Goal: Communication & Community: Answer question/provide support

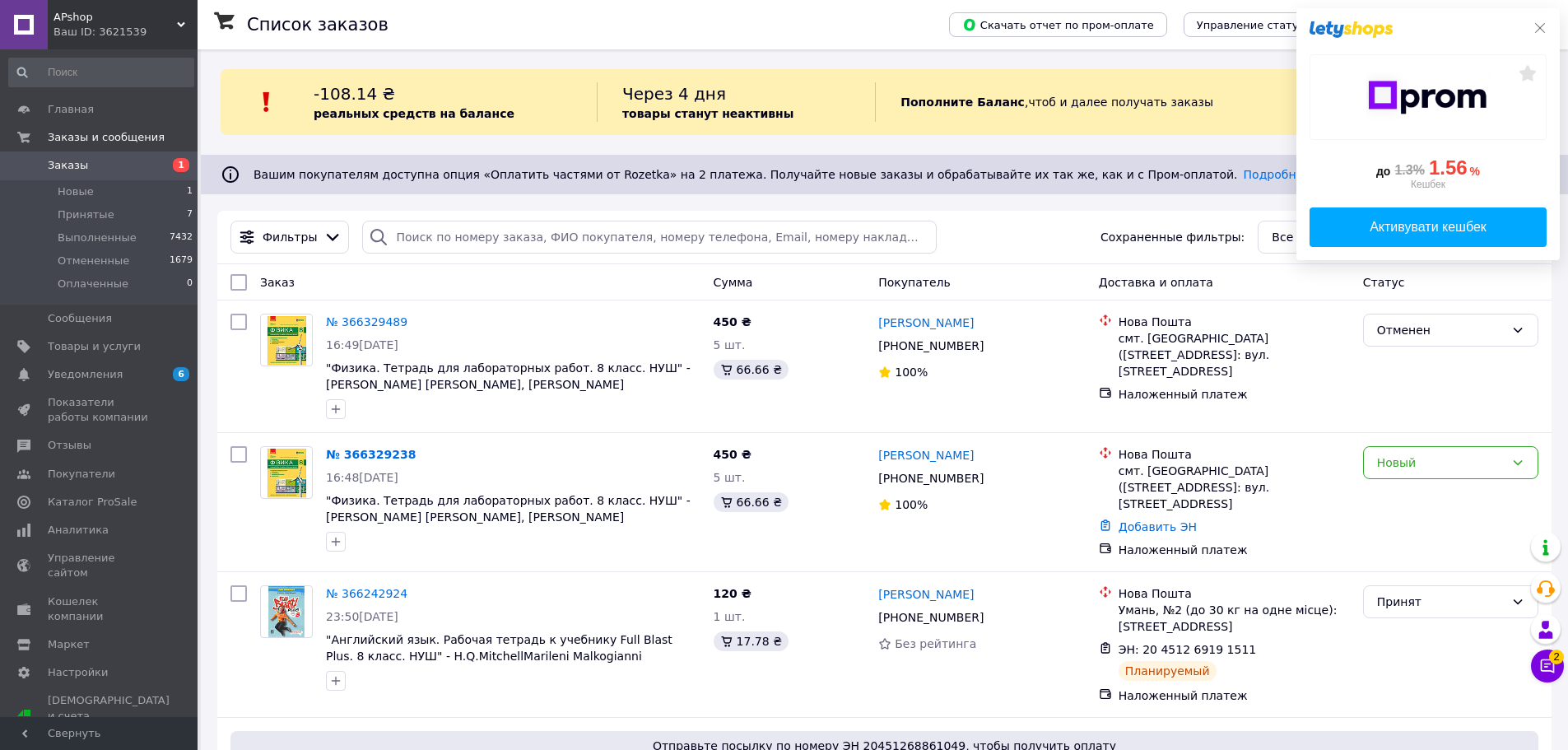
click at [1545, 29] on icon at bounding box center [1539, 28] width 13 height 13
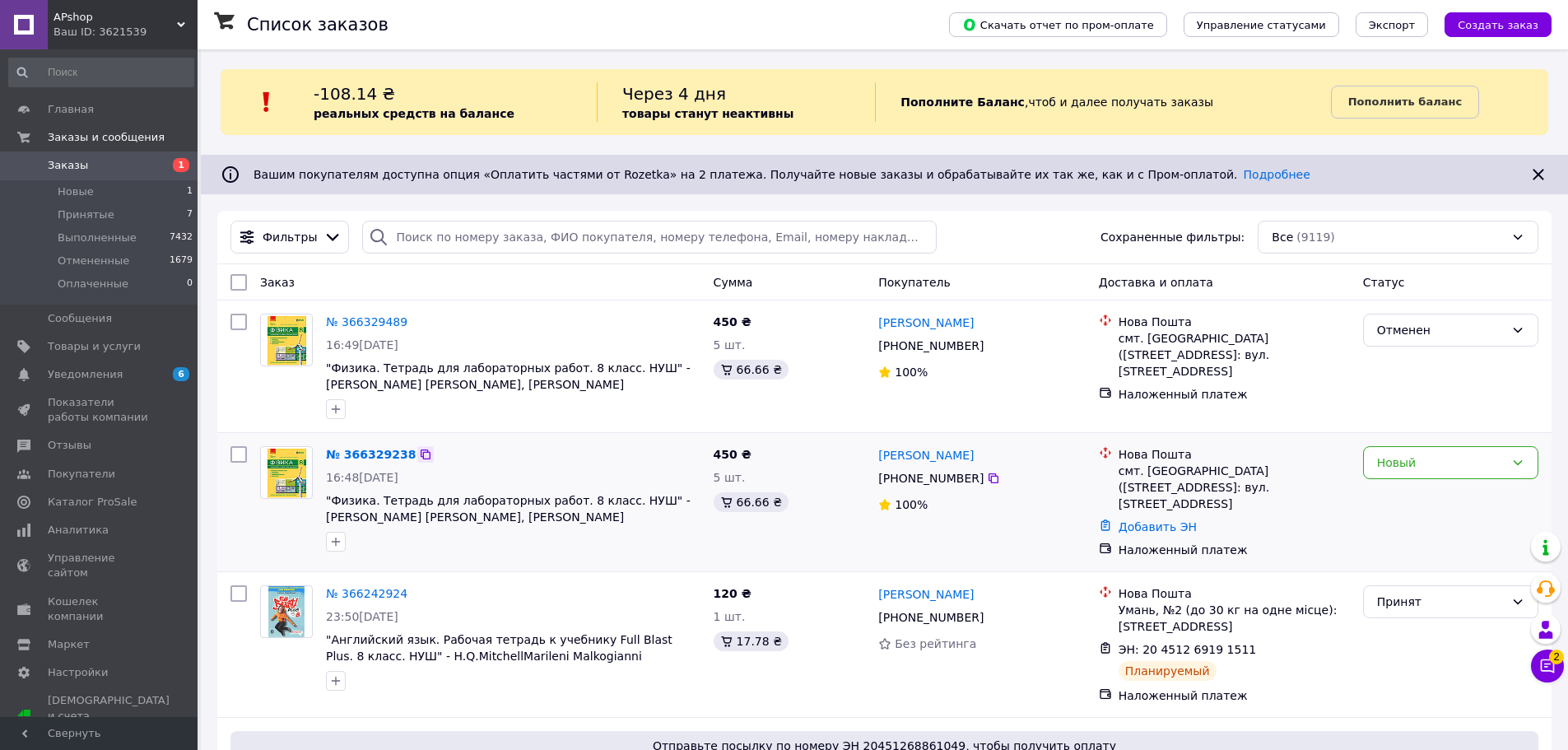
click at [420, 453] on icon at bounding box center [425, 455] width 10 height 10
click at [1432, 445] on div "Новый" at bounding box center [1450, 502] width 189 height 125
click at [1433, 452] on div "Новый" at bounding box center [1450, 463] width 176 height 33
click at [1414, 494] on li "Принят" at bounding box center [1450, 499] width 174 height 29
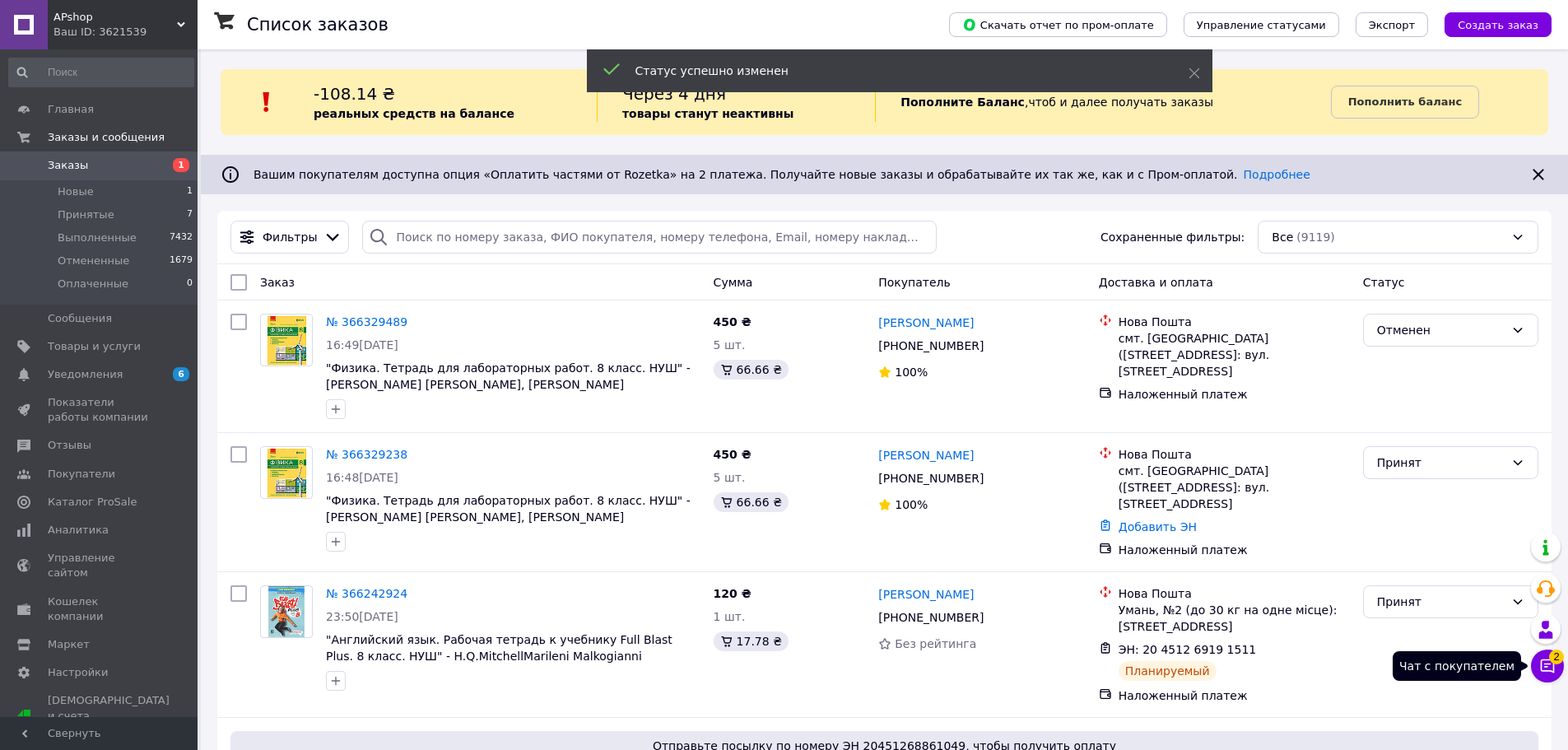
click at [1545, 668] on icon at bounding box center [1547, 666] width 17 height 17
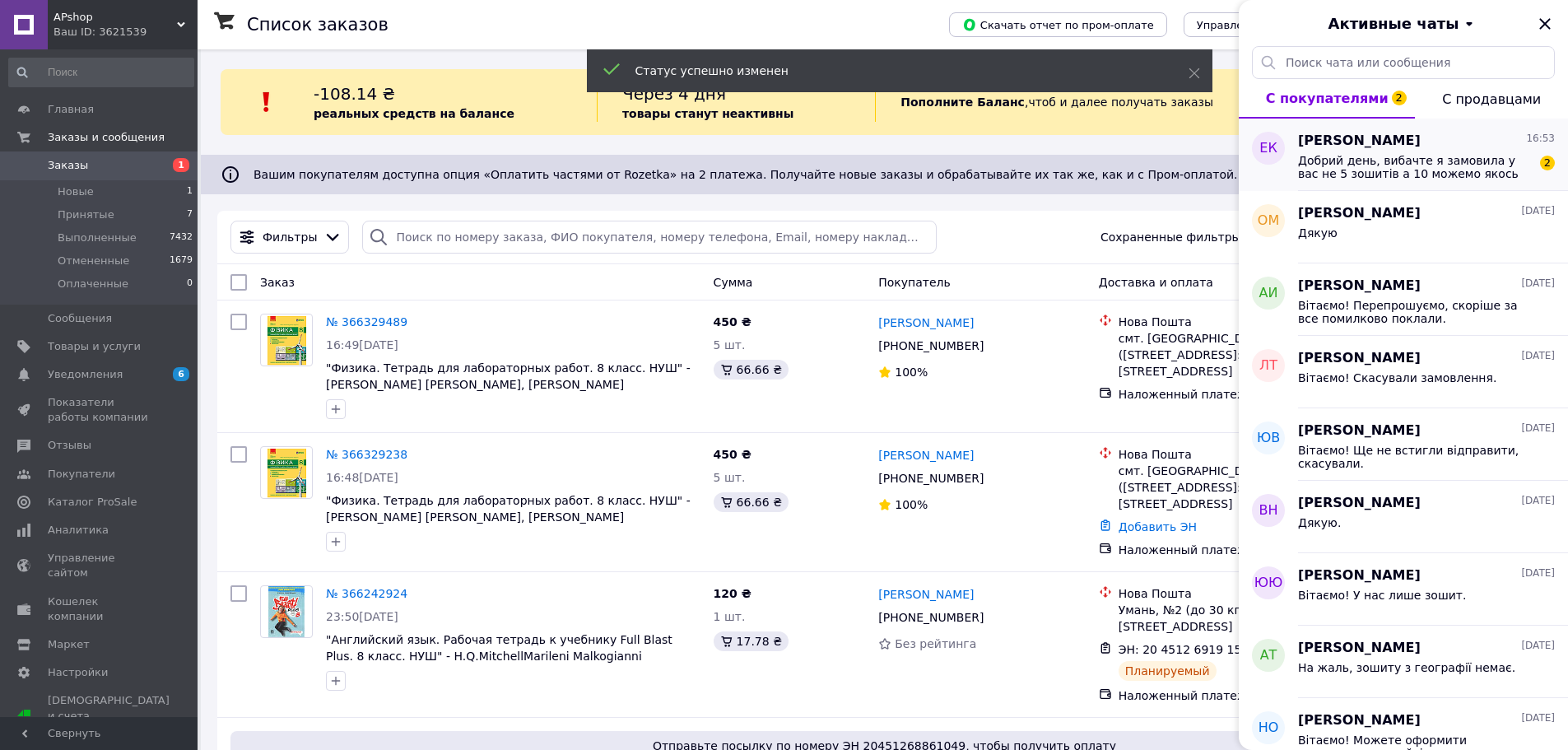
click at [1440, 166] on span "Добрий день, вибачте я замовила у вас не 5 зошитів а 10 можемо якось скасувати …" at bounding box center [1414, 167] width 234 height 27
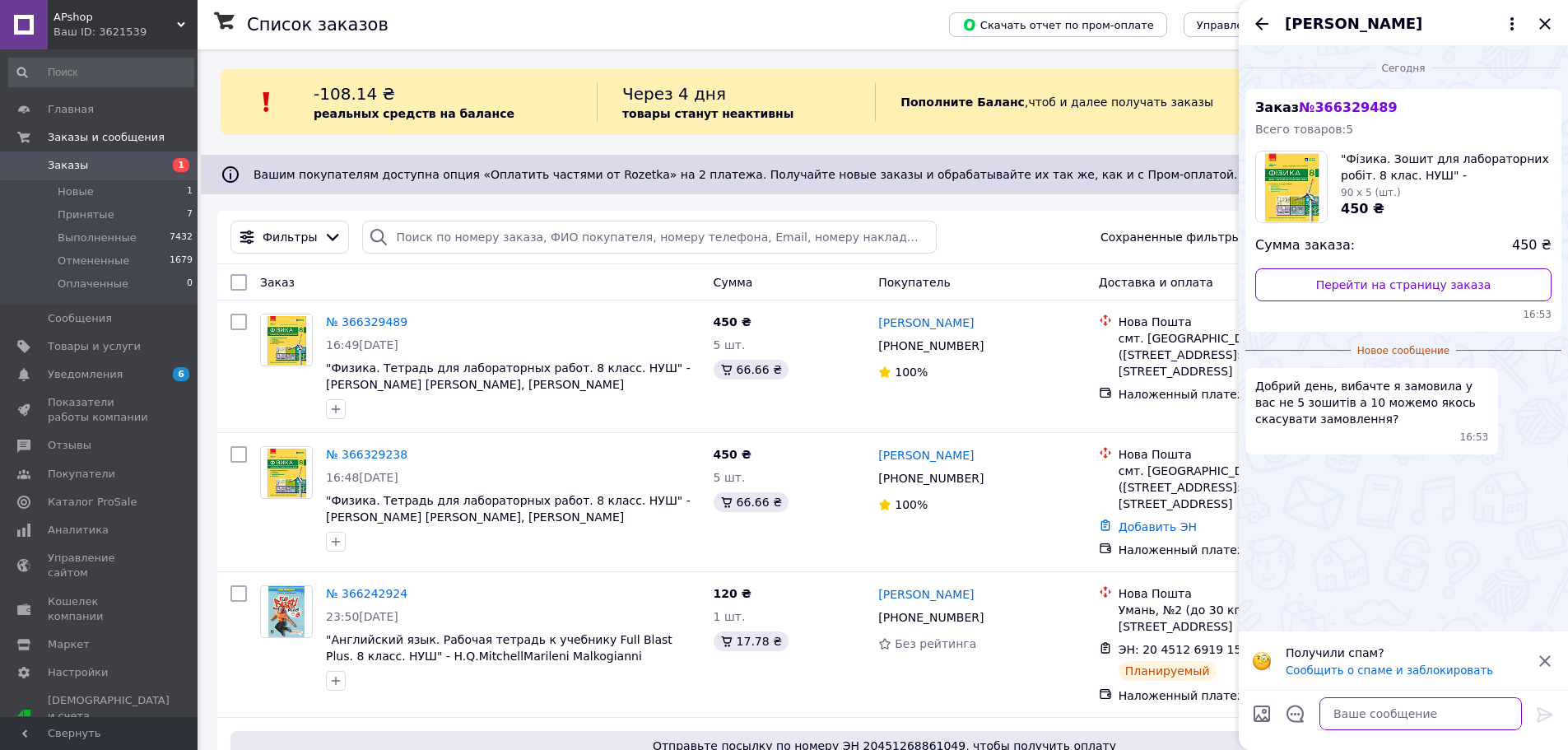
click at [1389, 719] on textarea at bounding box center [1420, 714] width 202 height 33
paste textarea "Доброго вечора. Бачимо, що 1 замовлення Ви вже скасували."
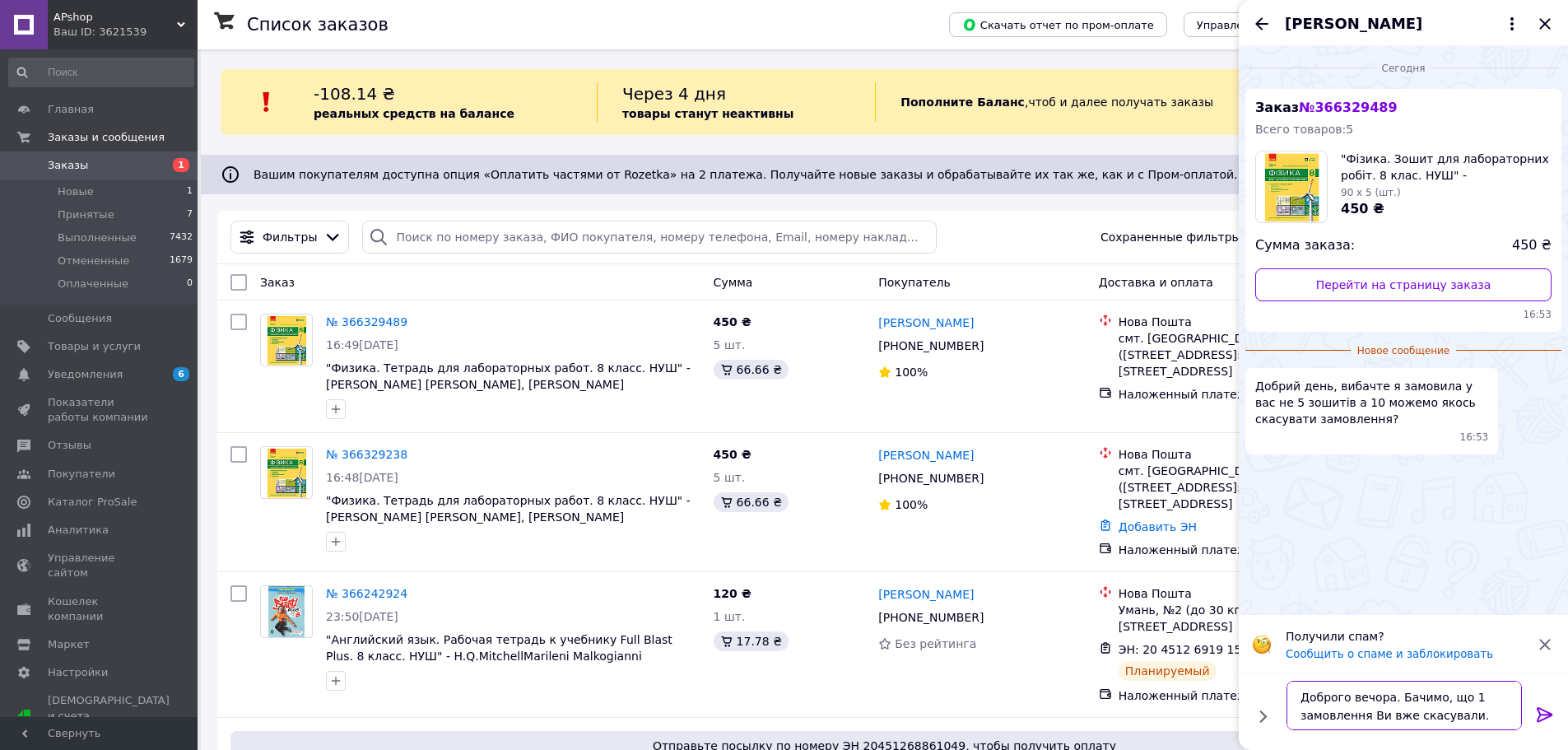
type textarea "Доброго вечора. Бачимо, що 1 замовлення Ви вже скасували."
click at [1549, 714] on icon at bounding box center [1544, 715] width 16 height 15
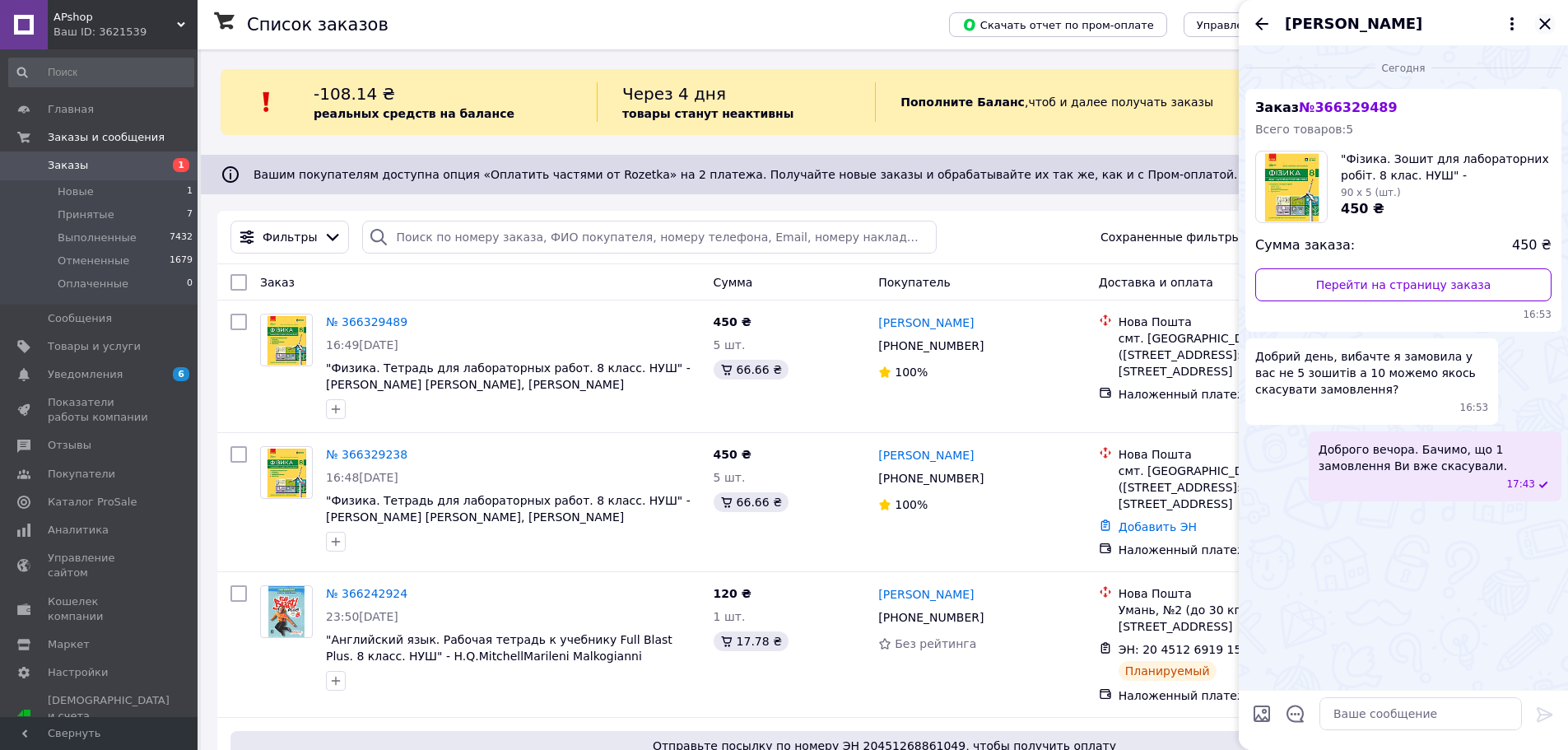
click at [1542, 25] on icon "Закрыть" at bounding box center [1544, 23] width 19 height 19
